Goal: Navigation & Orientation: Find specific page/section

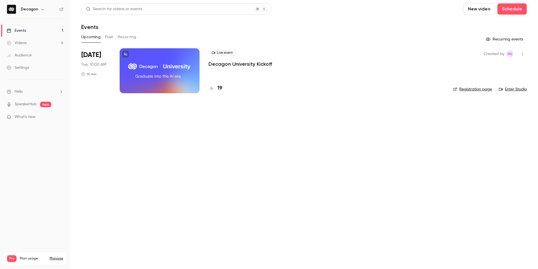
click at [218, 88] on h4 "19" at bounding box center [220, 88] width 5 height 8
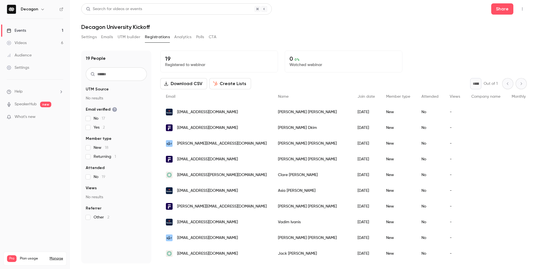
click at [181, 35] on button "Analytics" at bounding box center [182, 37] width 17 height 9
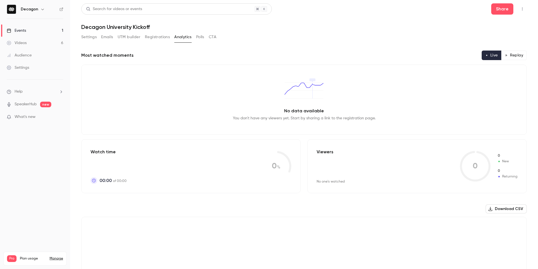
click at [154, 36] on button "Registrations" at bounding box center [157, 37] width 25 height 9
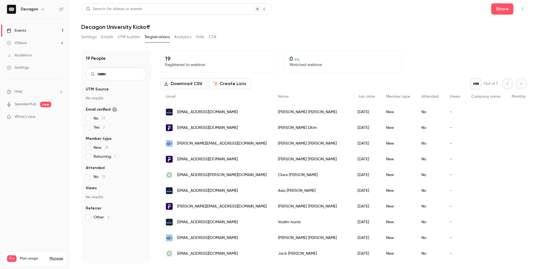
click at [135, 38] on button "UTM builder" at bounding box center [129, 37] width 23 height 9
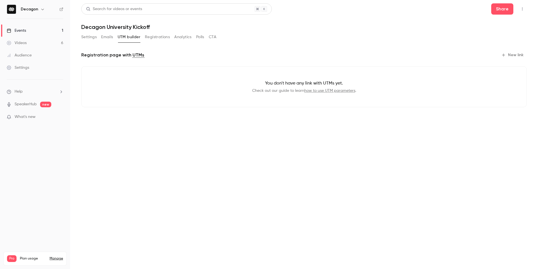
click at [105, 36] on button "Emails" at bounding box center [107, 37] width 12 height 9
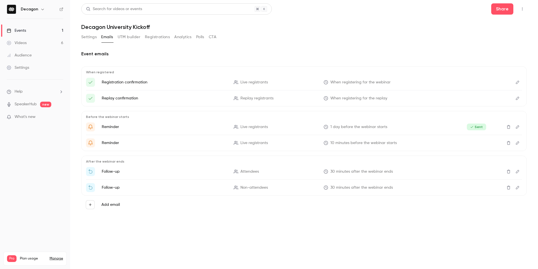
click at [93, 36] on button "Settings" at bounding box center [88, 37] width 15 height 9
